Goal: Navigation & Orientation: Find specific page/section

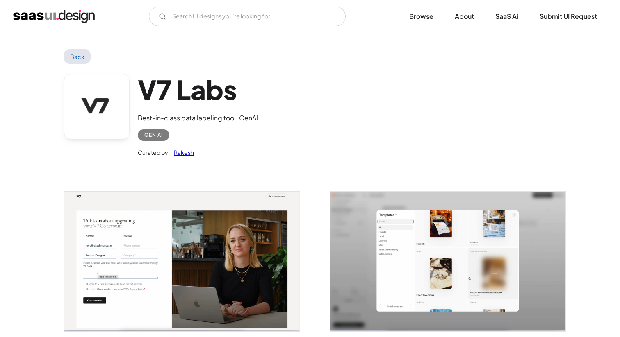
click at [46, 17] on img "home" at bounding box center [54, 16] width 82 height 13
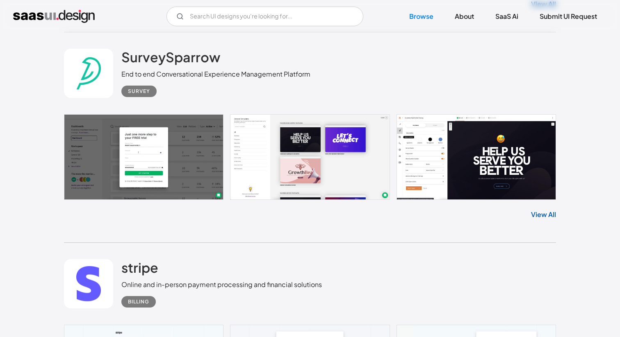
scroll to position [3109, 0]
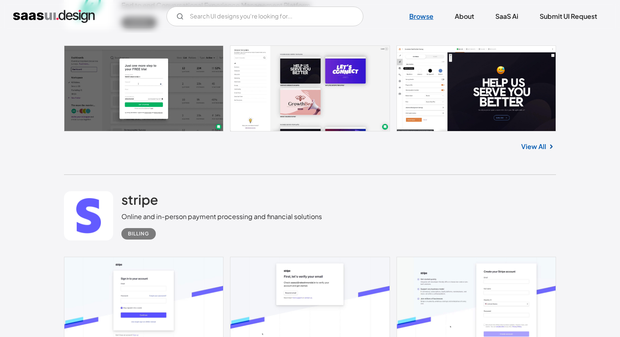
click at [425, 14] on link "Browse" at bounding box center [421, 16] width 44 height 18
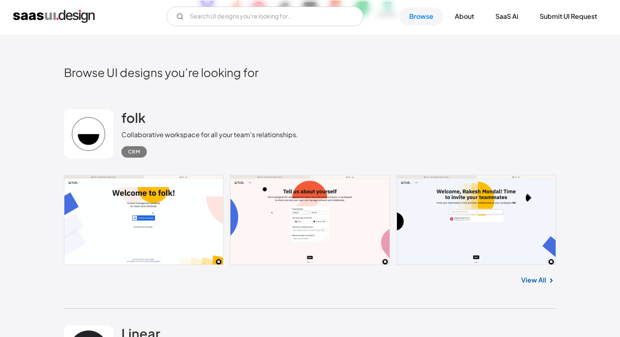
scroll to position [176, 0]
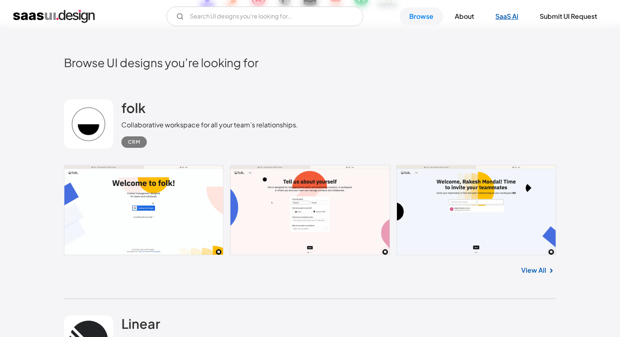
click at [499, 21] on link "SaaS Ai" at bounding box center [506, 16] width 43 height 18
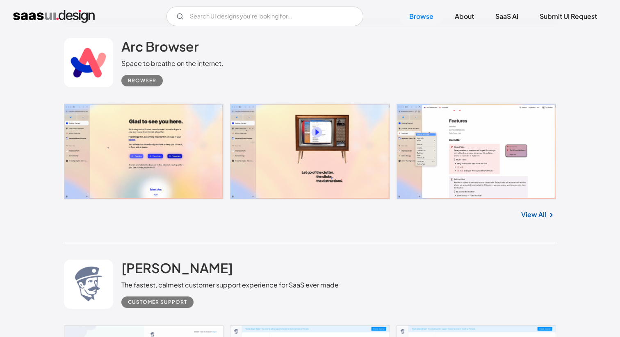
scroll to position [9528, 0]
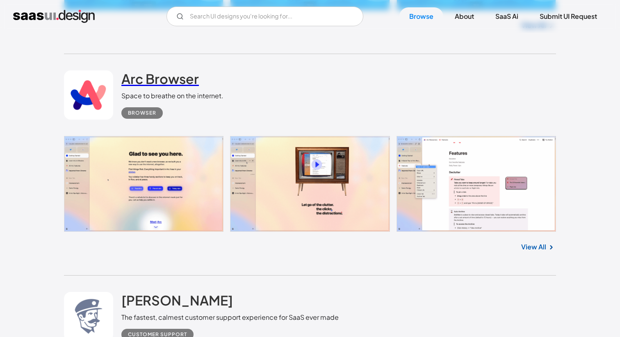
click at [181, 82] on h2 "Arc Browser" at bounding box center [159, 79] width 77 height 16
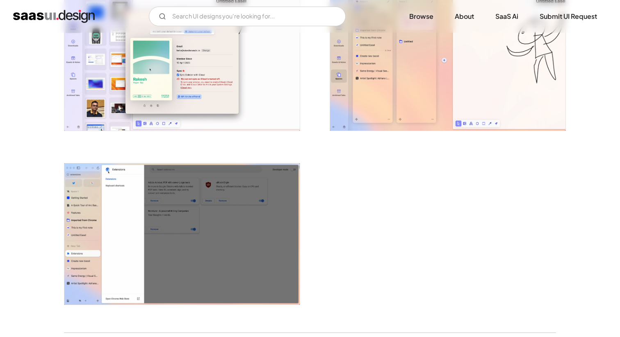
scroll to position [1764, 0]
